Goal: Task Accomplishment & Management: Complete application form

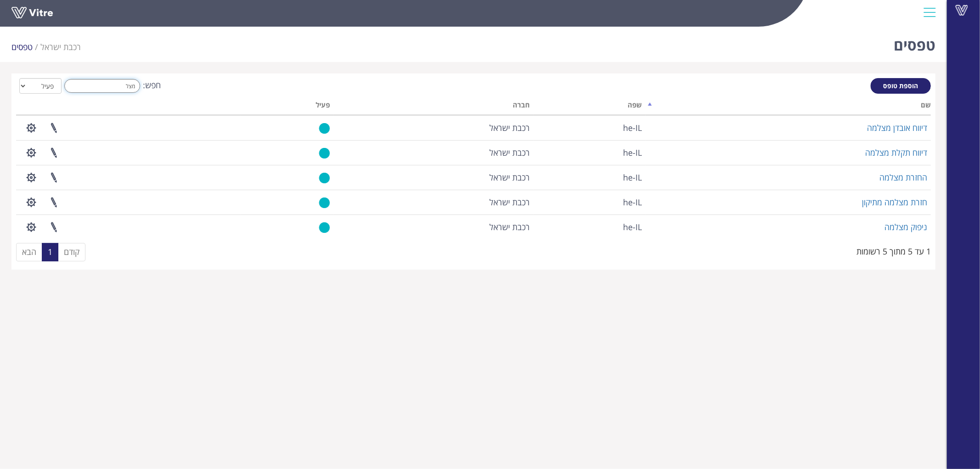
drag, startPoint x: 93, startPoint y: 80, endPoint x: 256, endPoint y: 89, distance: 163.3
click at [237, 89] on div "חפש: מצל הכל פעיל לא פעיל" at bounding box center [473, 86] width 914 height 17
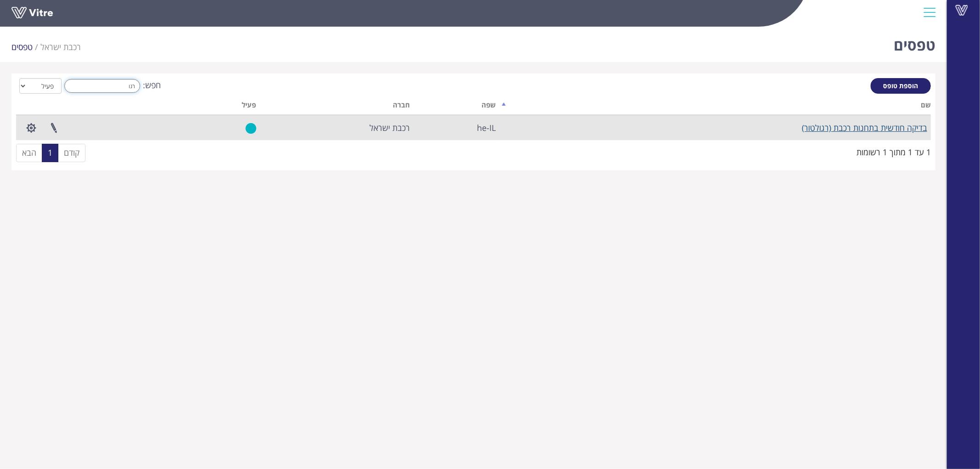
type input "רגו"
click at [858, 125] on link "בדיקה חודשית בתחנות רכבת (רגולטור)" at bounding box center [863, 127] width 125 height 11
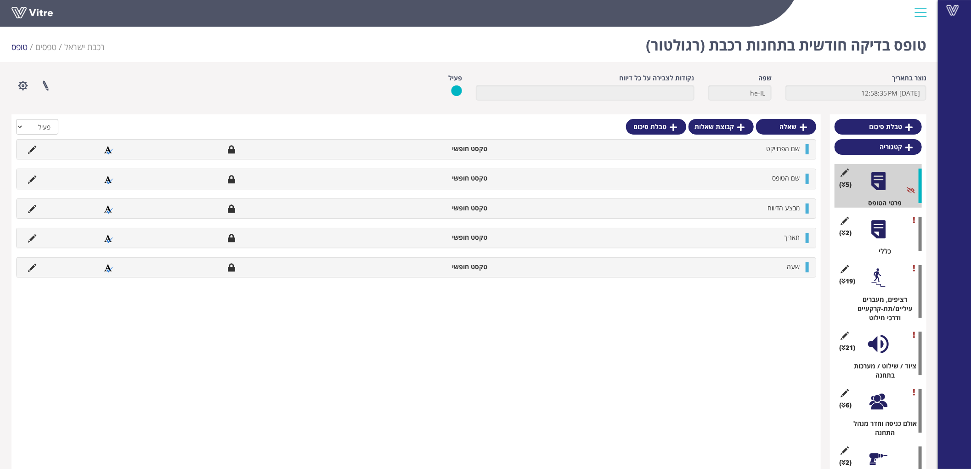
click at [874, 241] on div "(2 ) כללי" at bounding box center [878, 234] width 87 height 44
click at [881, 231] on div at bounding box center [878, 229] width 21 height 21
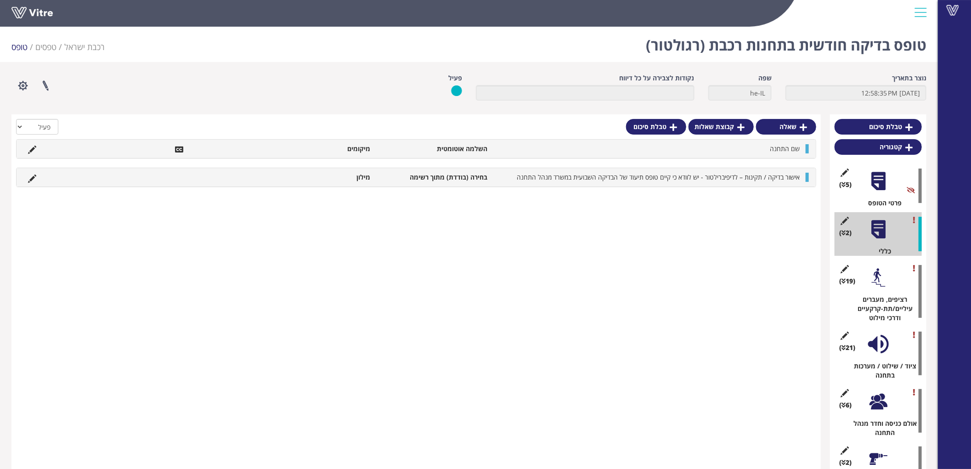
click at [882, 278] on div at bounding box center [878, 277] width 21 height 21
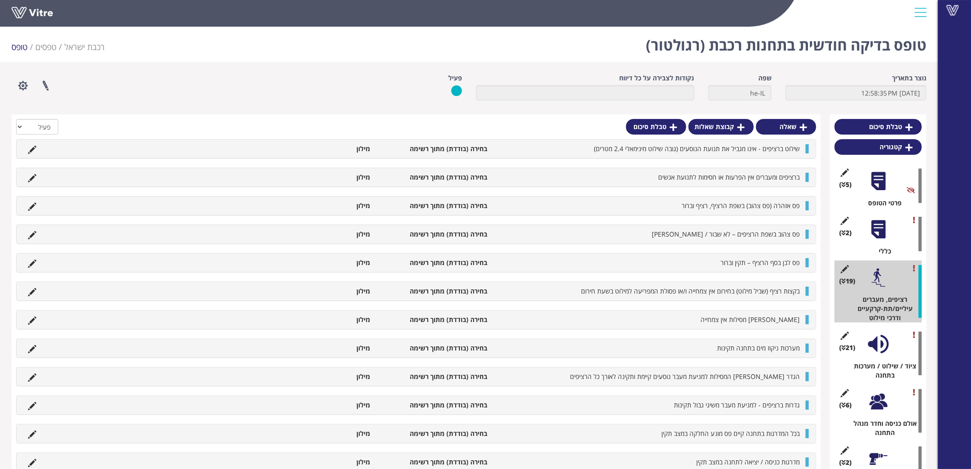
click at [27, 149] on li at bounding box center [31, 148] width 17 height 9
click at [33, 150] on icon at bounding box center [32, 150] width 8 height 8
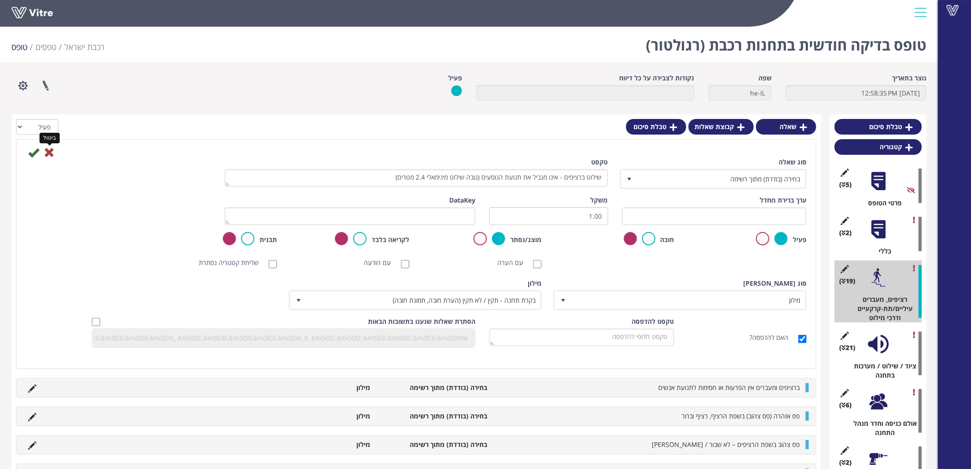
click at [51, 149] on icon at bounding box center [49, 152] width 11 height 11
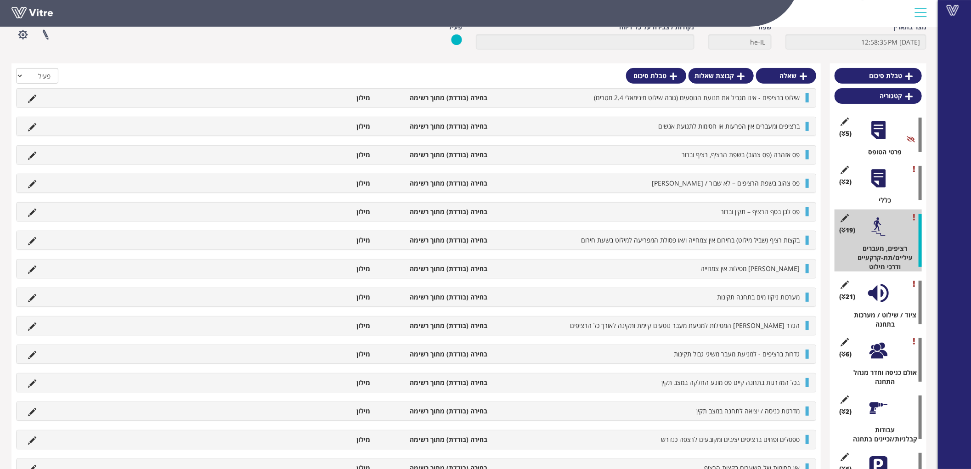
scroll to position [102, 0]
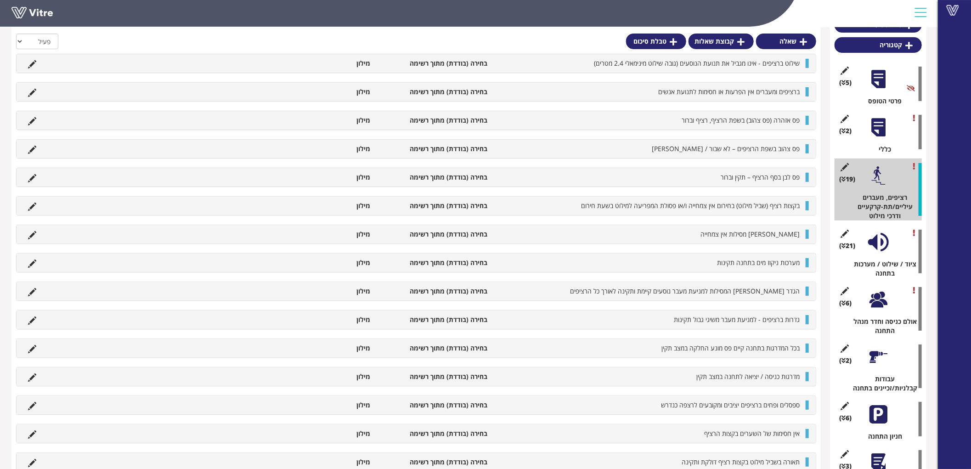
click at [879, 240] on div at bounding box center [878, 242] width 21 height 21
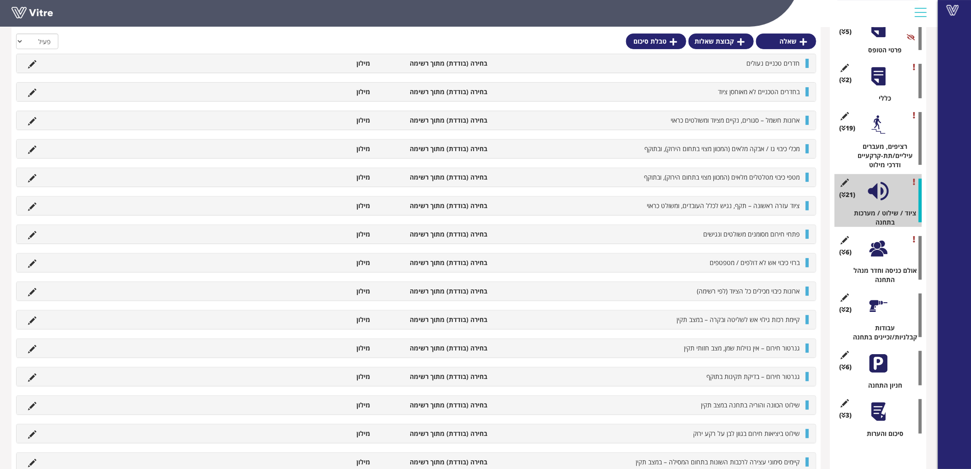
scroll to position [204, 0]
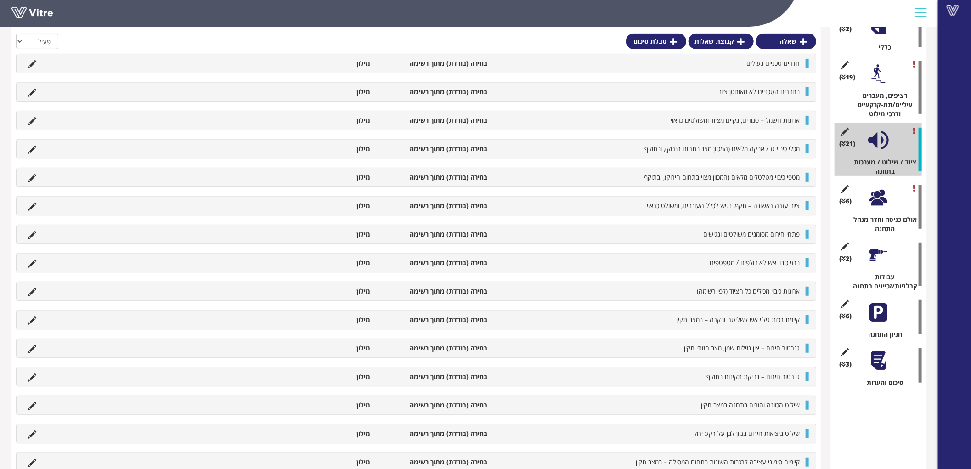
click at [882, 203] on div at bounding box center [878, 197] width 21 height 21
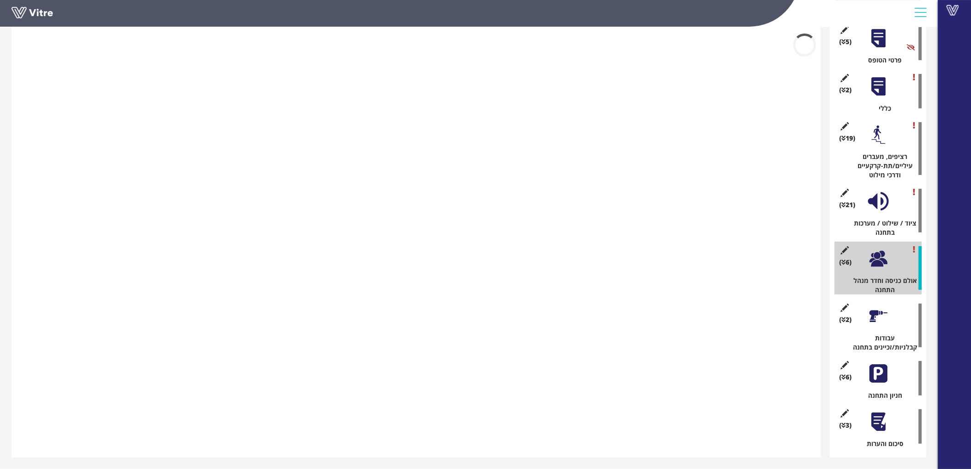
scroll to position [143, 0]
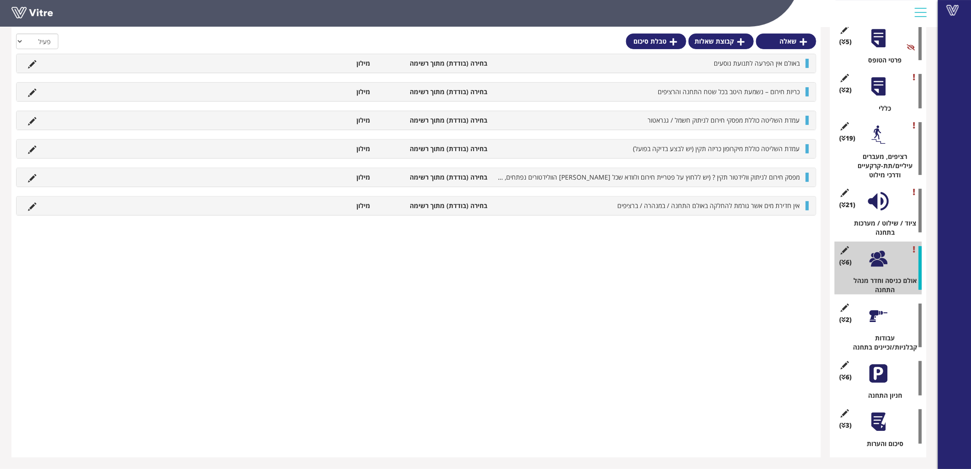
click at [879, 322] on div at bounding box center [878, 316] width 21 height 21
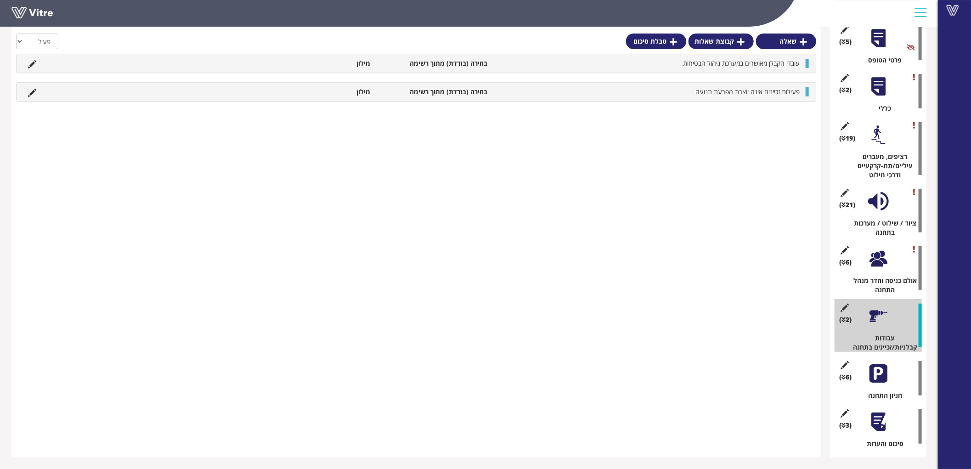
click at [878, 92] on div at bounding box center [878, 86] width 21 height 21
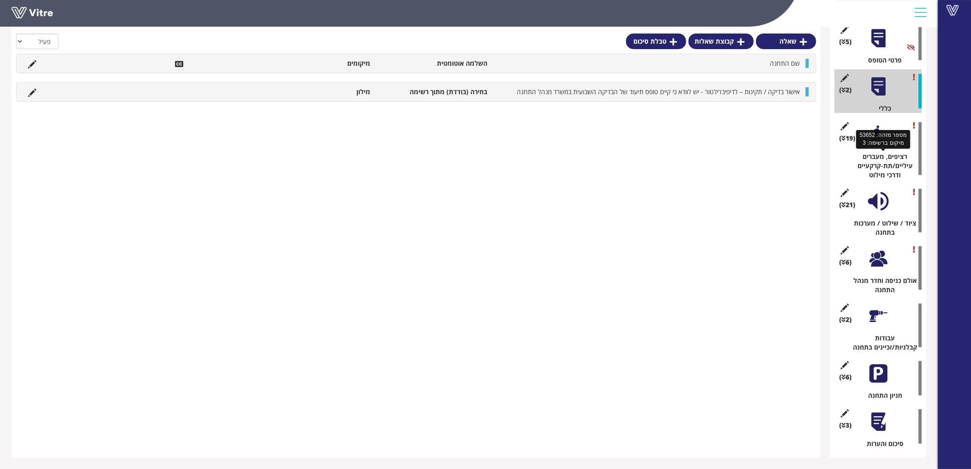
click at [881, 152] on div "רציפים, מעברים עיליים/תת-קרקעיים ודרכי מילוט" at bounding box center [881, 166] width 80 height 28
click at [883, 139] on div at bounding box center [878, 134] width 21 height 21
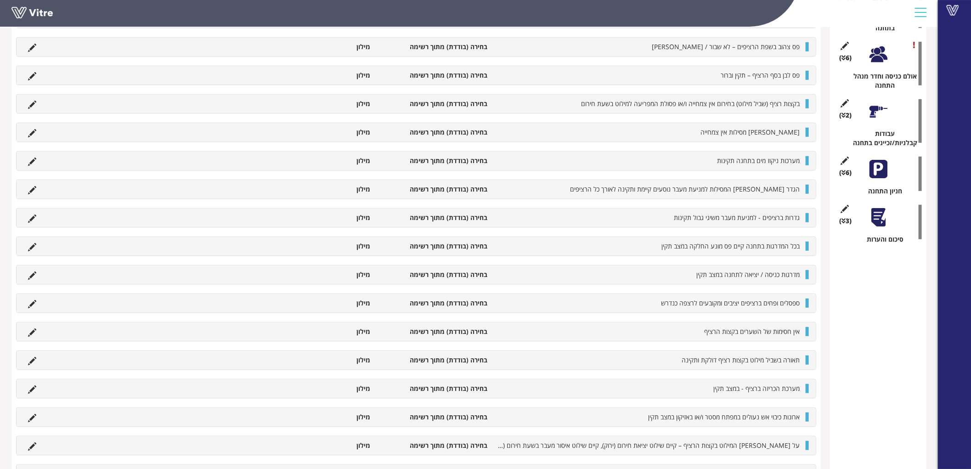
scroll to position [194, 0]
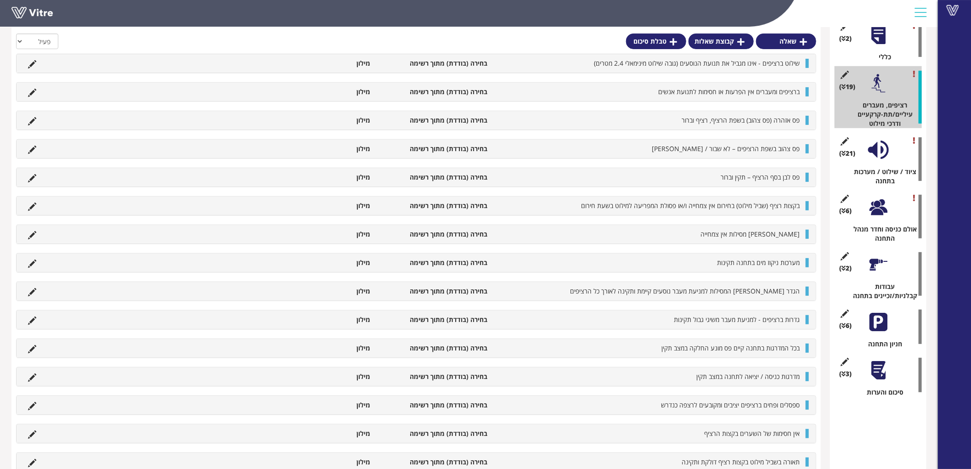
click at [878, 154] on div at bounding box center [878, 150] width 21 height 21
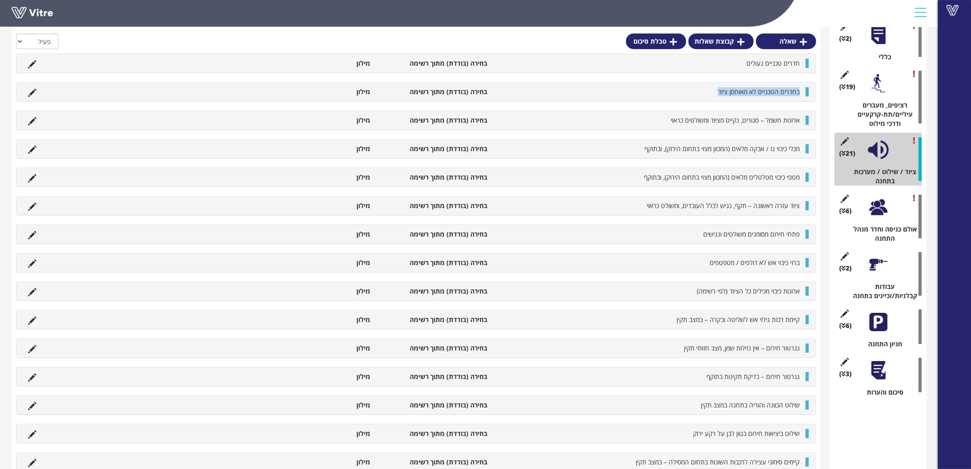
drag, startPoint x: 800, startPoint y: 92, endPoint x: 716, endPoint y: 91, distance: 83.1
click at [716, 91] on li "בחדרים הטכניים לא מאוחסן ציוד" at bounding box center [648, 91] width 312 height 9
copy span "בחדרים הטכניים לא מאוחסן ציוד"
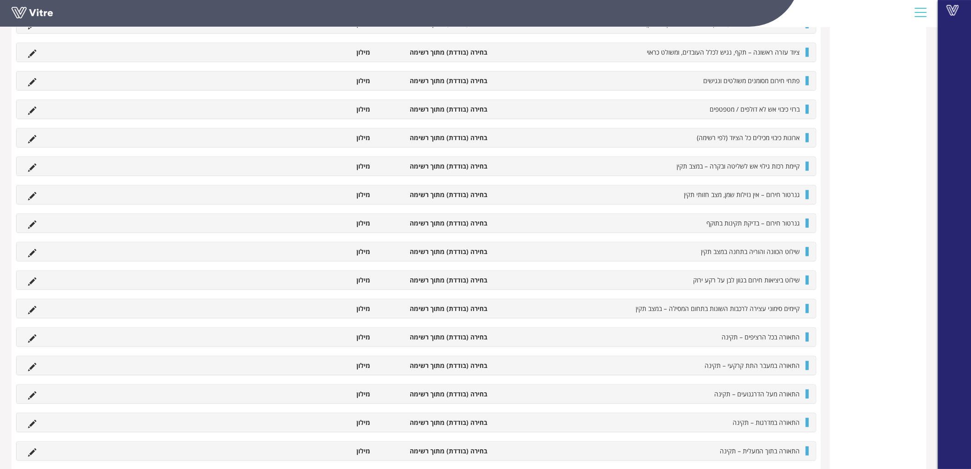
scroll to position [650, 0]
